Goal: Answer question/provide support: Share knowledge or assist other users

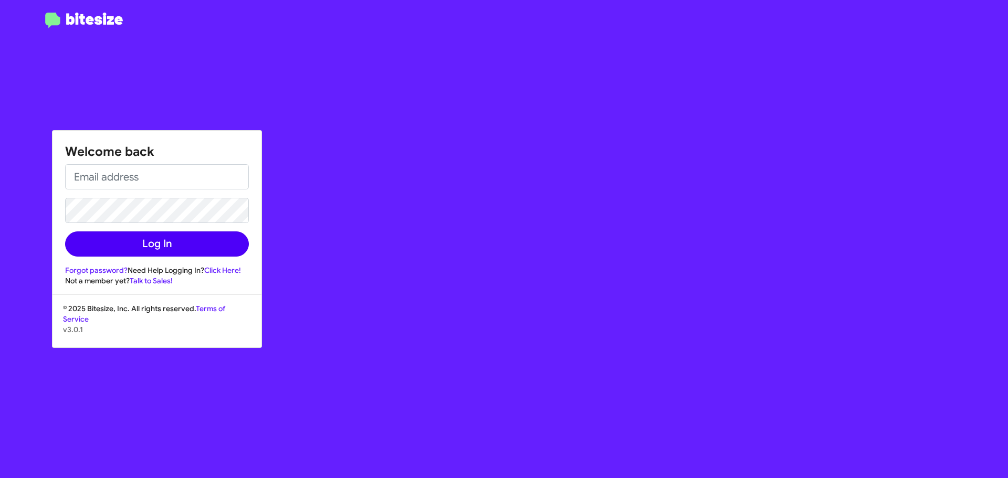
type input "[EMAIL_ADDRESS][DOMAIN_NAME]"
click at [156, 249] on button "Log In" at bounding box center [157, 243] width 184 height 25
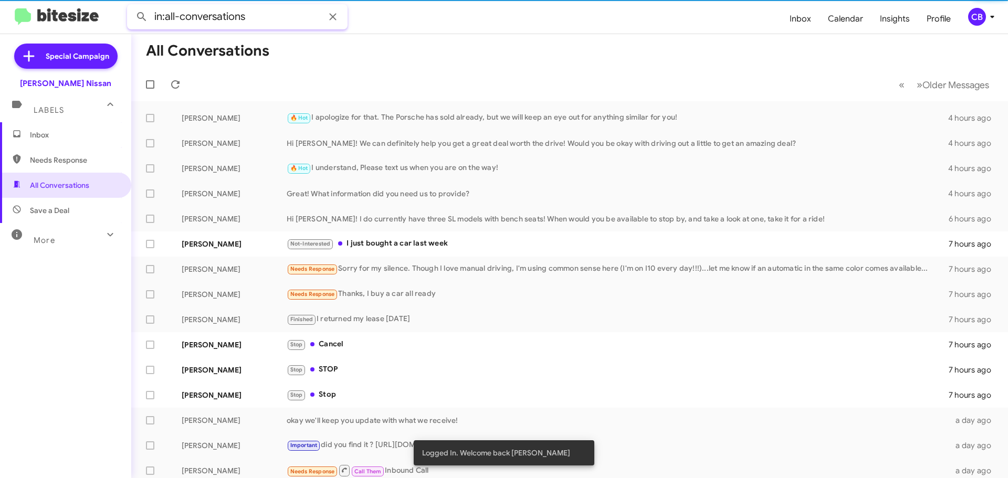
drag, startPoint x: 262, startPoint y: 16, endPoint x: 63, endPoint y: 19, distance: 199.0
click at [63, 19] on mat-toolbar "in:all-conversations Inbox Calendar Insights Profile CB" at bounding box center [504, 17] width 1008 height 34
paste input "[PHONE_NUMBER]"
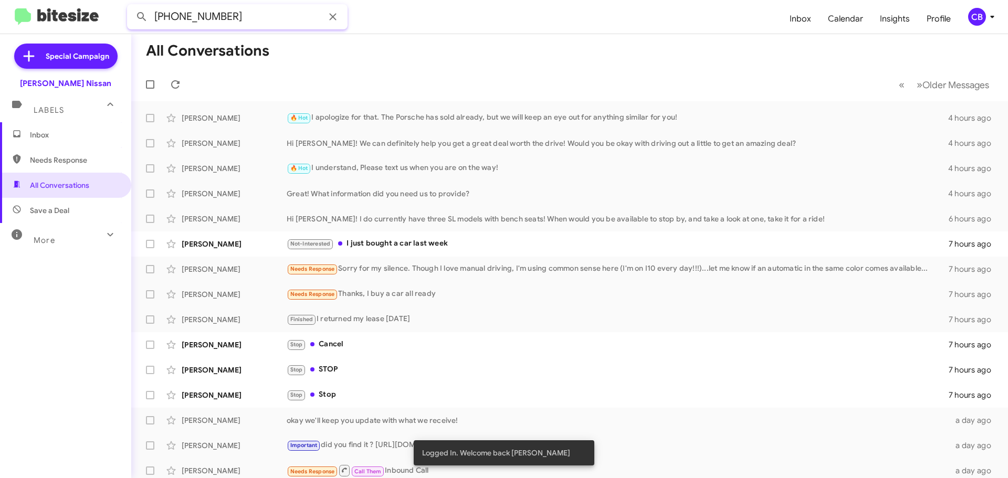
click at [182, 16] on input "[PHONE_NUMBER]" at bounding box center [237, 16] width 220 height 25
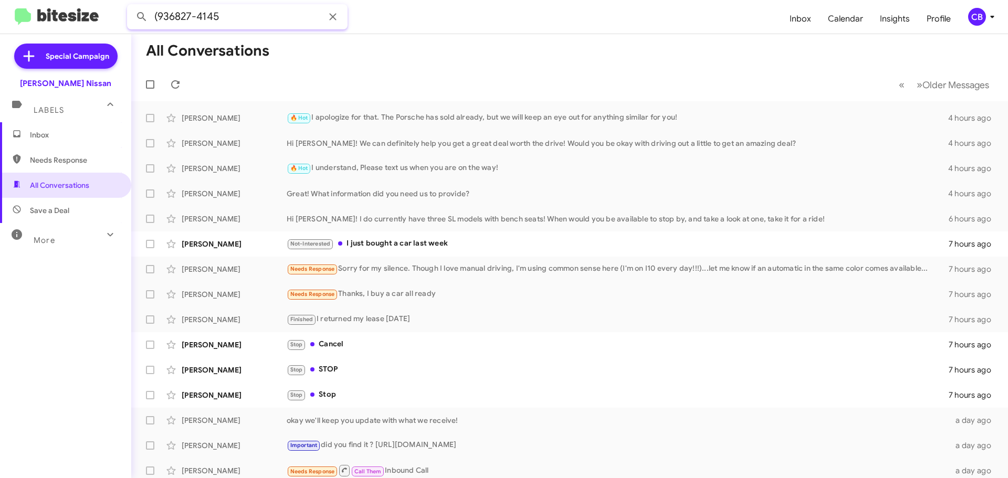
drag, startPoint x: 157, startPoint y: 15, endPoint x: 174, endPoint y: 21, distance: 18.3
click at [157, 15] on input "(936827-4145" at bounding box center [237, 16] width 220 height 25
click at [195, 17] on input "936827-4145" at bounding box center [237, 16] width 220 height 25
click at [238, 23] on input "9368274145" at bounding box center [237, 16] width 220 height 25
click at [131, 6] on button at bounding box center [141, 16] width 21 height 21
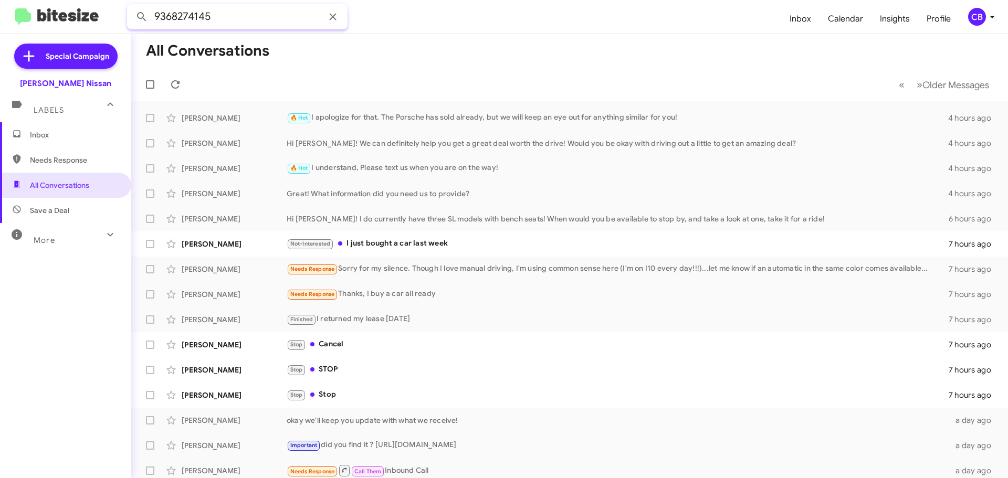
type input "9368274145"
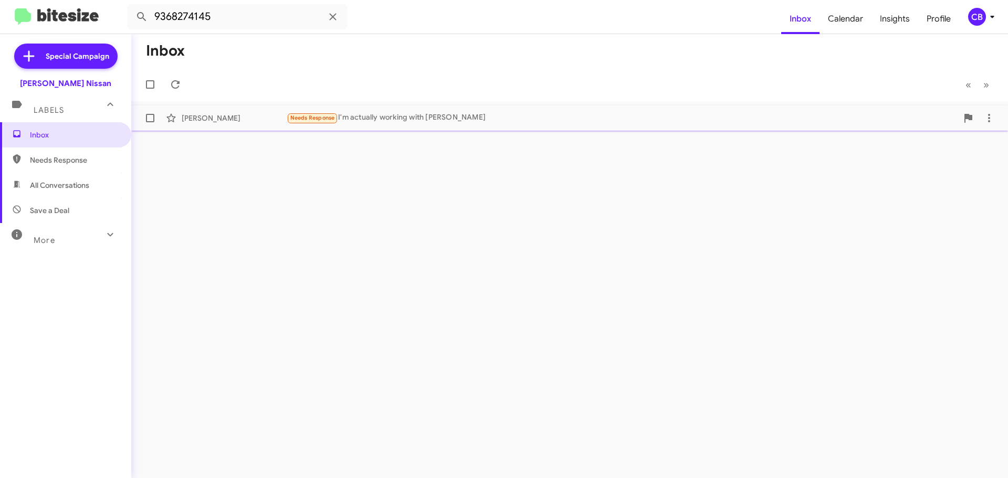
click at [228, 119] on div "[PERSON_NAME]" at bounding box center [234, 118] width 105 height 10
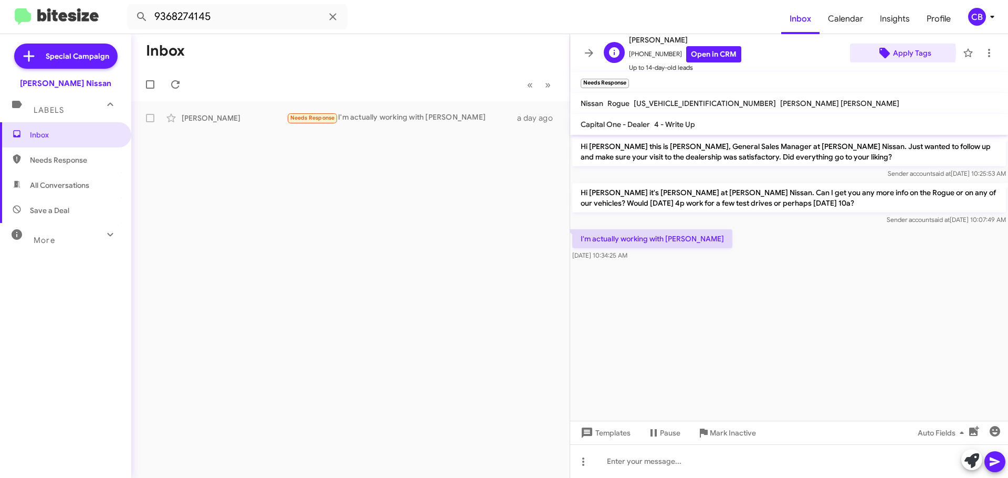
click at [896, 53] on span "Apply Tags" at bounding box center [912, 53] width 38 height 19
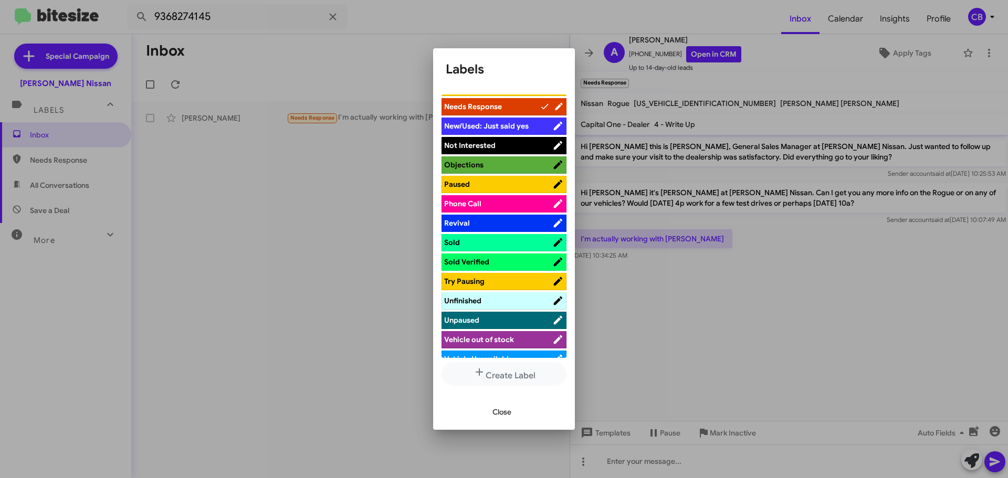
scroll to position [475, 0]
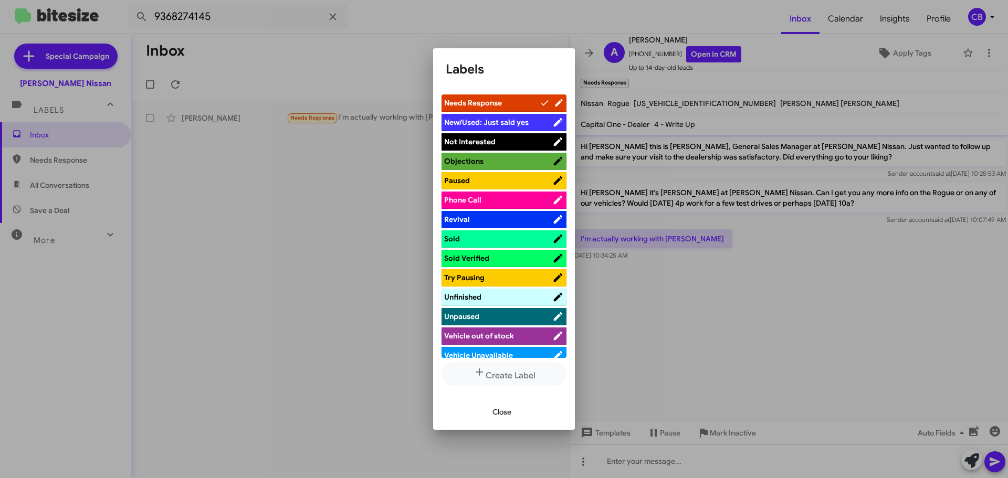
click at [476, 234] on span "Sold" at bounding box center [498, 239] width 108 height 10
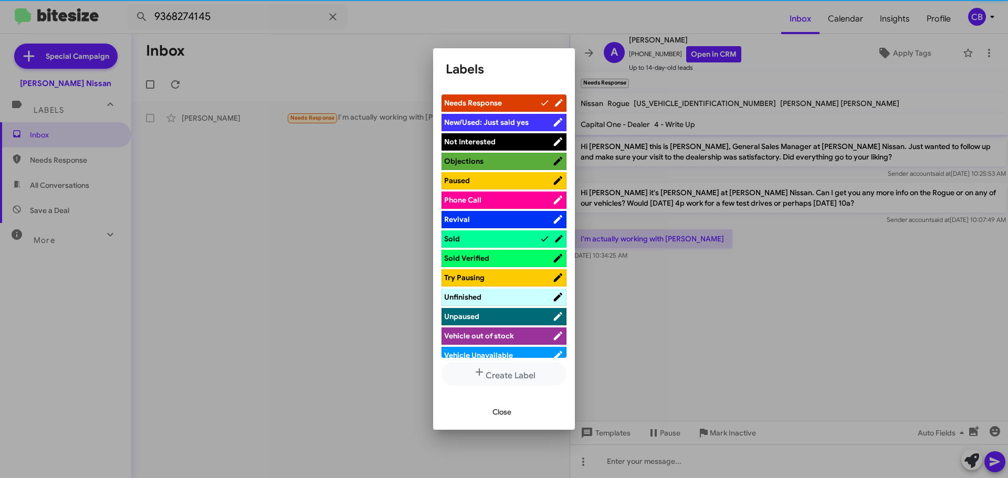
click at [482, 254] on span "Sold Verified" at bounding box center [466, 258] width 45 height 9
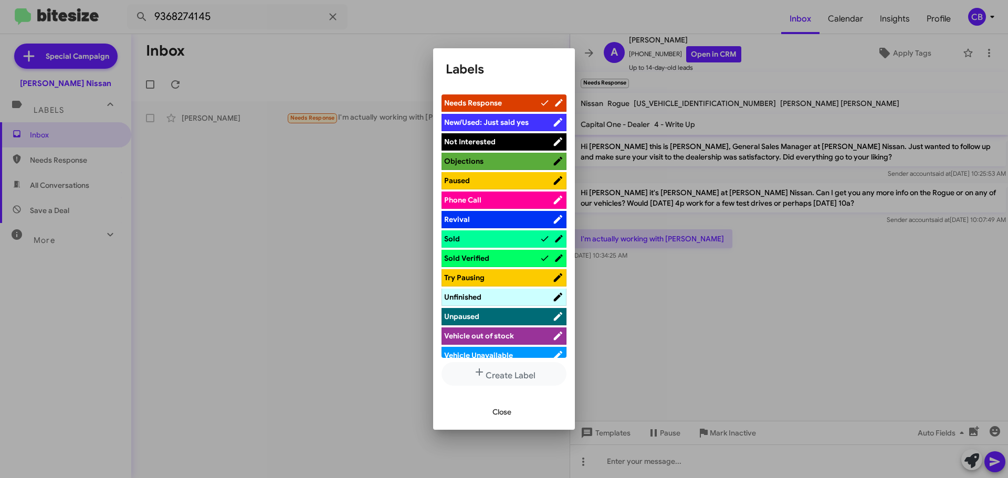
click at [801, 92] on div at bounding box center [504, 239] width 1008 height 478
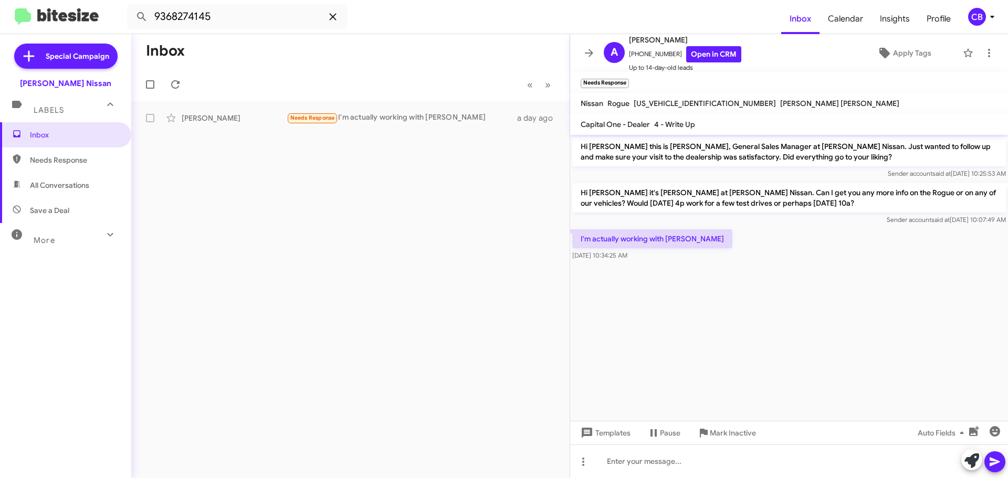
click at [330, 16] on icon at bounding box center [333, 16] width 13 height 13
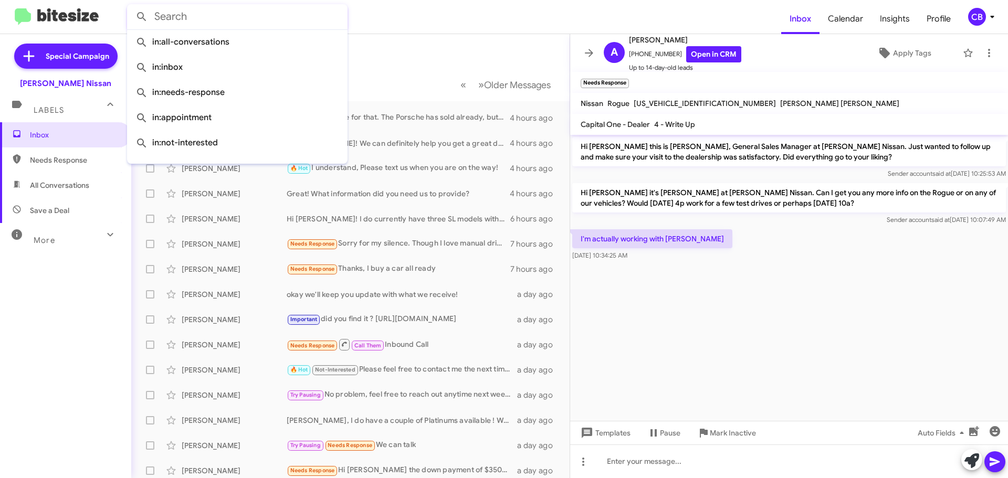
drag, startPoint x: 266, startPoint y: 13, endPoint x: 188, endPoint y: 9, distance: 78.3
click at [188, 9] on input "text" at bounding box center [237, 16] width 220 height 25
paste input "8327958395"
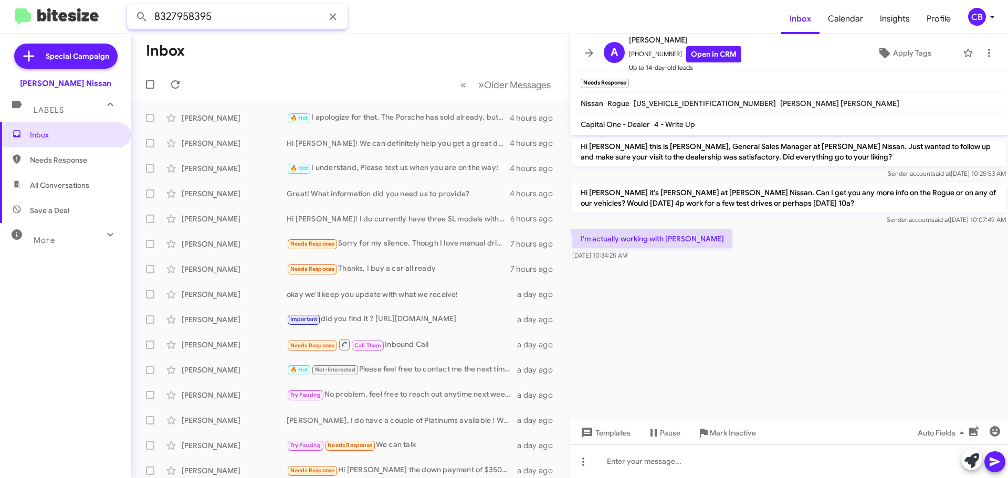
click at [131, 6] on button at bounding box center [141, 16] width 21 height 21
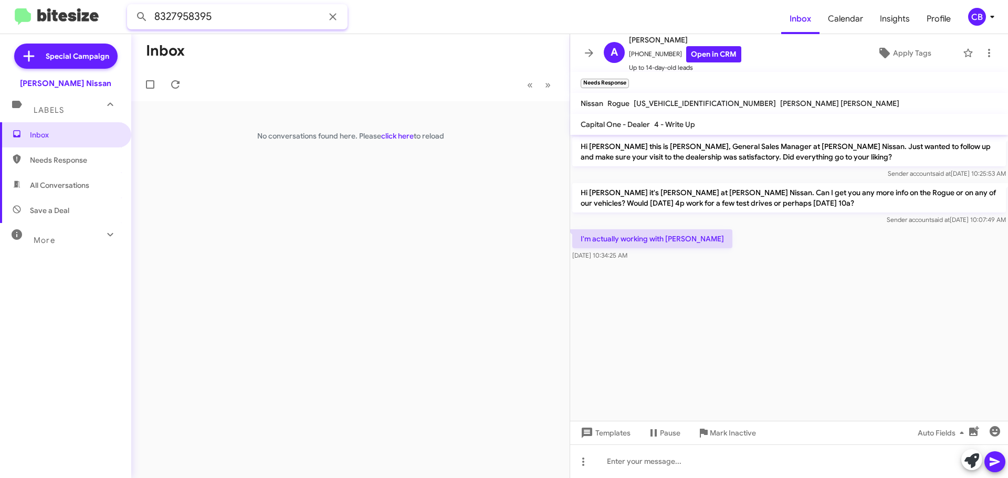
drag, startPoint x: 86, startPoint y: 3, endPoint x: 0, endPoint y: -2, distance: 86.2
click at [0, 0] on html "8327958395 Inbox Calendar Insights Profile CB Special Campaign [PERSON_NAME] Ni…" at bounding box center [504, 239] width 1008 height 478
type input "[PERSON_NAME]"
click at [131, 6] on button at bounding box center [141, 16] width 21 height 21
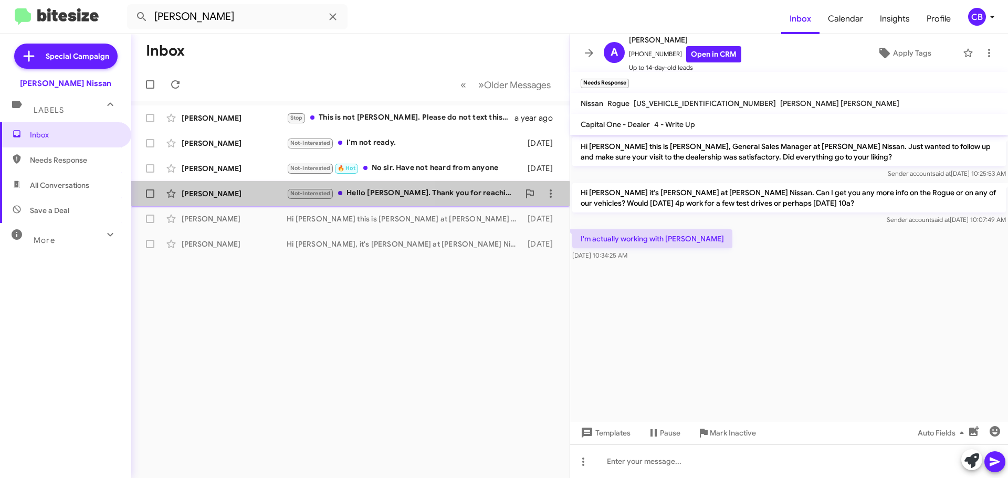
click at [236, 200] on div "[PERSON_NAME] Not-Interested Hello [PERSON_NAME]. Thank you for reaching out to…" at bounding box center [351, 193] width 422 height 21
